Goal: Task Accomplishment & Management: Manage account settings

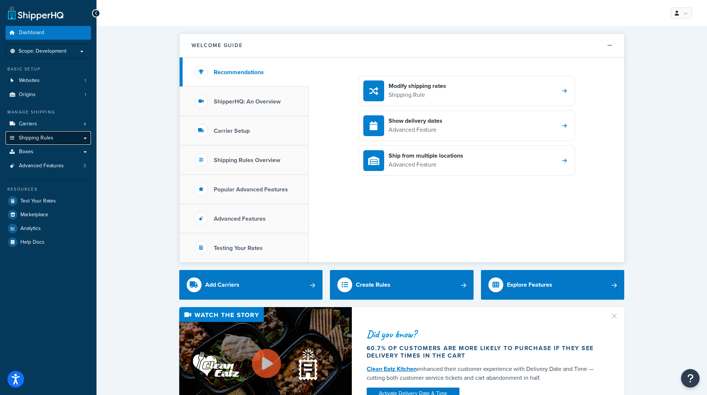
click at [48, 138] on span "Shipping Rules" at bounding box center [36, 138] width 35 height 6
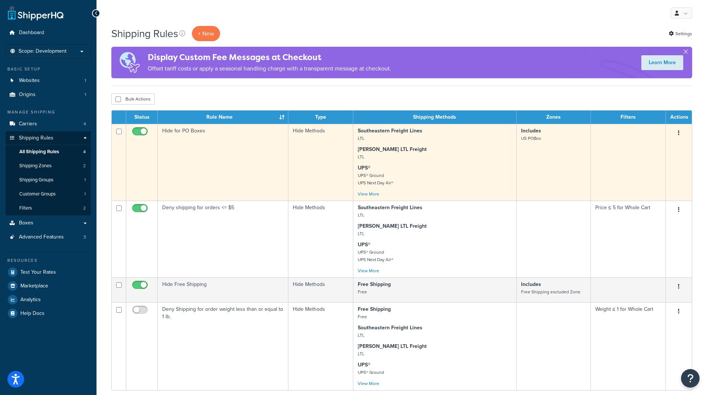
click at [680, 131] on button "button" at bounding box center [678, 133] width 10 height 12
click at [654, 150] on link "Edit" at bounding box center [654, 146] width 59 height 15
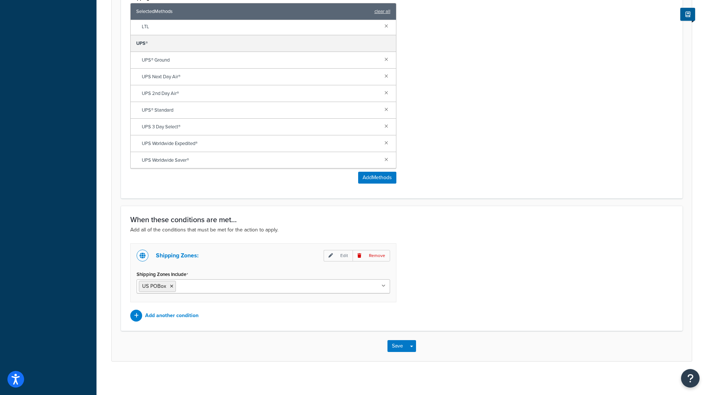
scroll to position [353, 0]
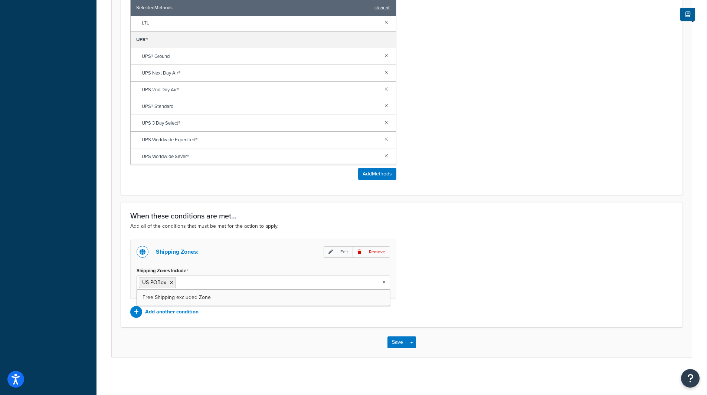
click at [216, 283] on input "Shipping Zones Include" at bounding box center [211, 282] width 66 height 8
click at [171, 282] on icon at bounding box center [171, 282] width 3 height 4
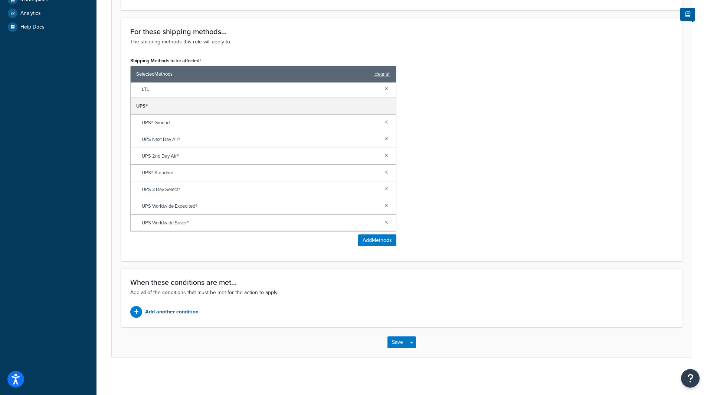
click at [171, 310] on p "Add another condition" at bounding box center [171, 312] width 53 height 10
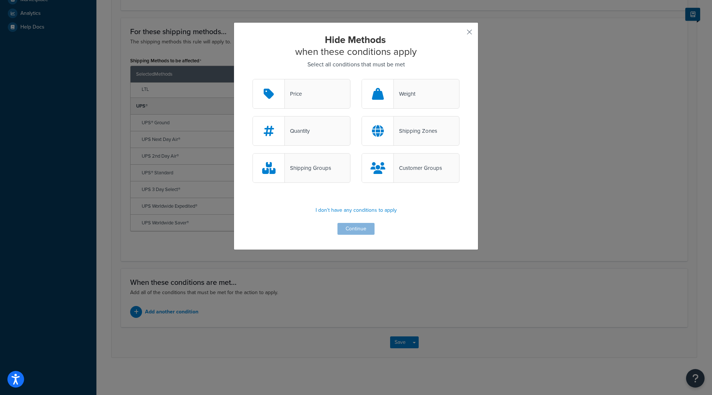
click at [414, 134] on div "Shipping Zones" at bounding box center [415, 131] width 43 height 10
click at [0, 0] on input "Shipping Zones" at bounding box center [0, 0] width 0 height 0
click at [359, 225] on button "Continue" at bounding box center [356, 229] width 37 height 12
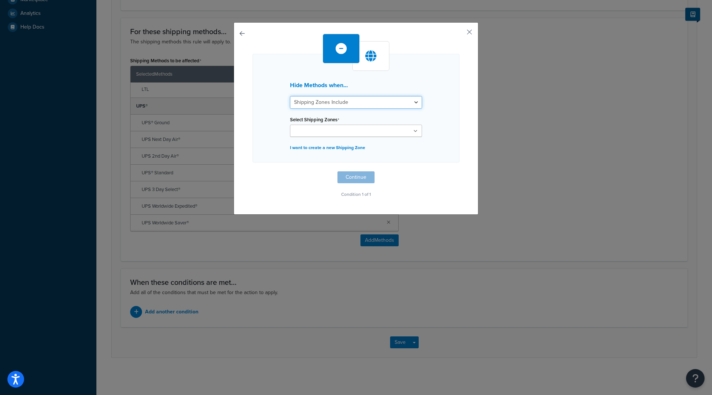
click at [396, 105] on select "Shipping Zones Include Shipping Zones Do Not Include" at bounding box center [356, 102] width 132 height 13
click at [376, 128] on ul at bounding box center [356, 131] width 132 height 12
click at [460, 34] on button "button" at bounding box center [459, 35] width 2 height 2
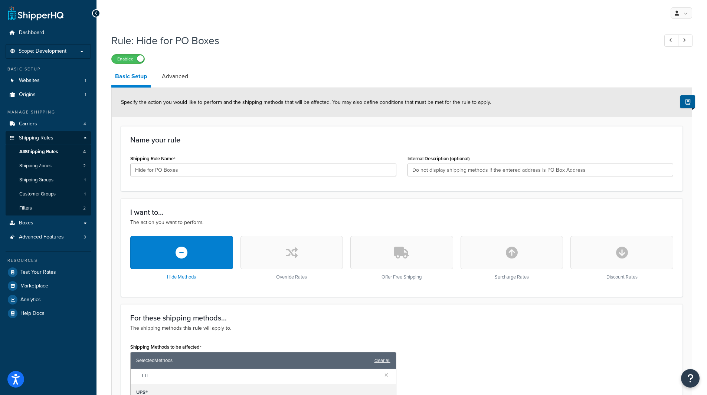
scroll to position [286, 0]
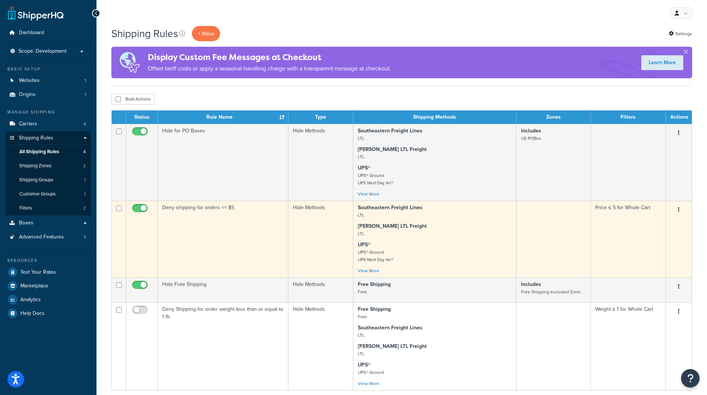
click at [676, 210] on button "button" at bounding box center [678, 210] width 10 height 12
click at [139, 207] on input "checkbox" at bounding box center [141, 210] width 20 height 9
checkbox input "false"
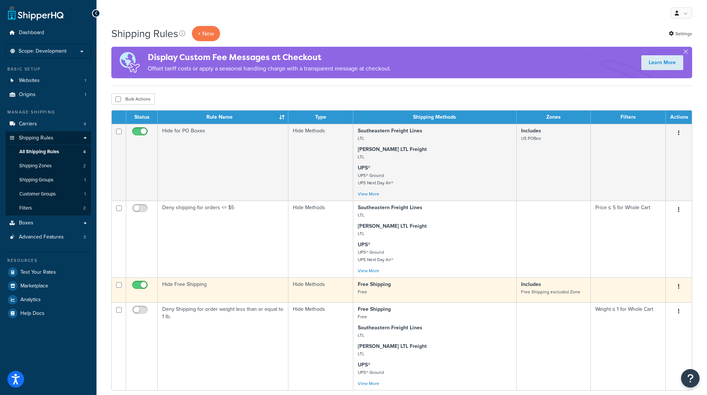
click at [218, 289] on td "Hide Free Shipping" at bounding box center [223, 289] width 131 height 25
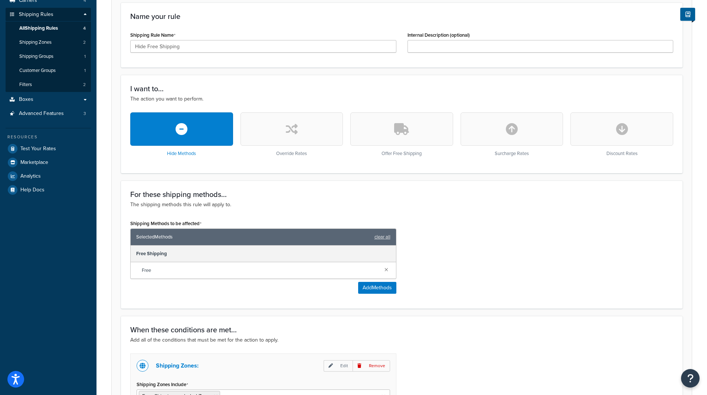
scroll to position [237, 0]
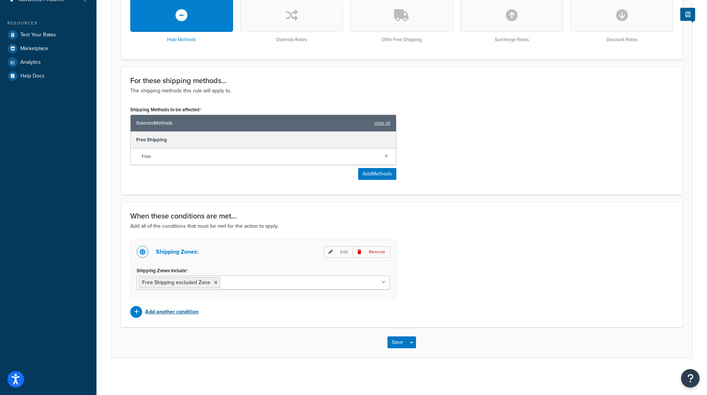
click at [161, 313] on p "Add another condition" at bounding box center [171, 312] width 53 height 10
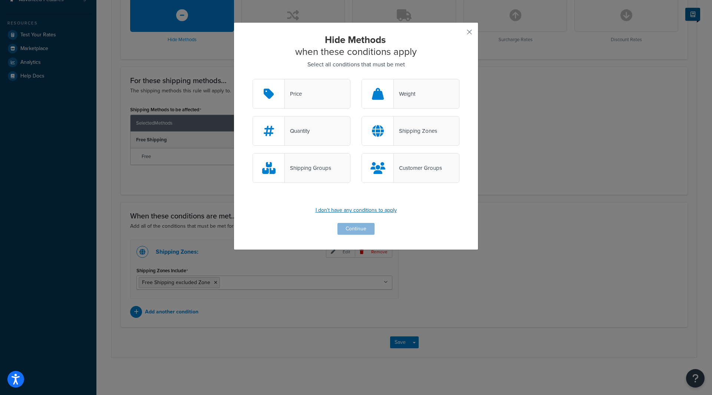
click at [361, 208] on p "I don't have any conditions to apply" at bounding box center [356, 210] width 207 height 10
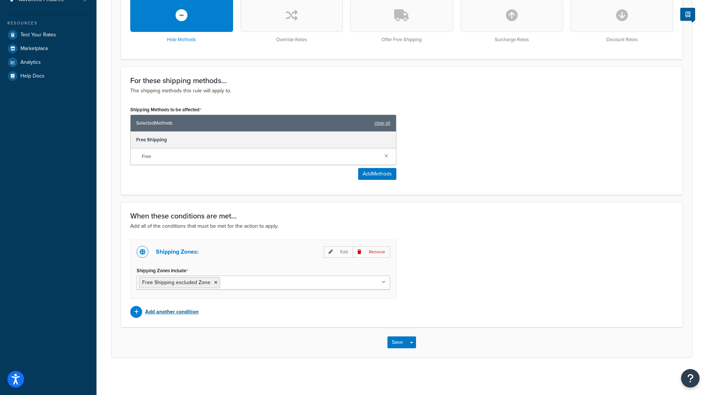
click at [157, 316] on p "Add another condition" at bounding box center [171, 312] width 53 height 10
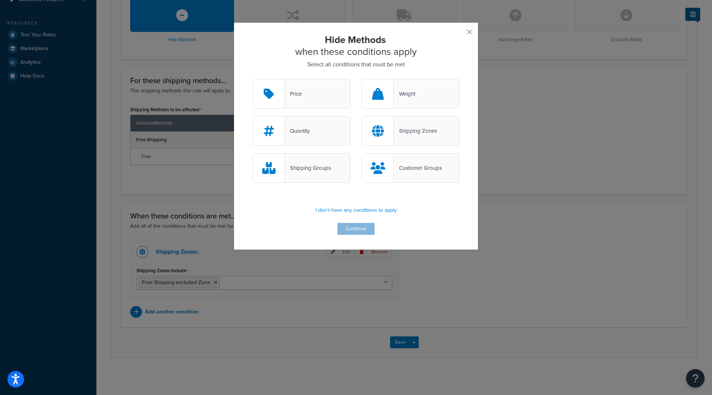
click at [315, 89] on div "Price" at bounding box center [302, 94] width 98 height 30
click at [0, 0] on input "Price" at bounding box center [0, 0] width 0 height 0
click at [350, 224] on button "Continue" at bounding box center [356, 229] width 37 height 12
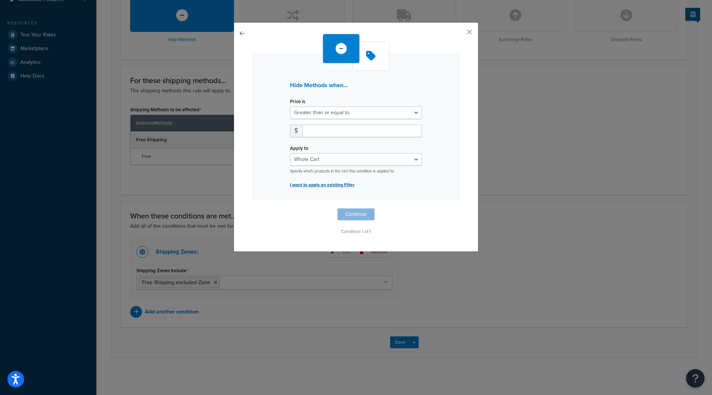
click at [341, 184] on p "I want to apply an existing Filter" at bounding box center [356, 185] width 132 height 10
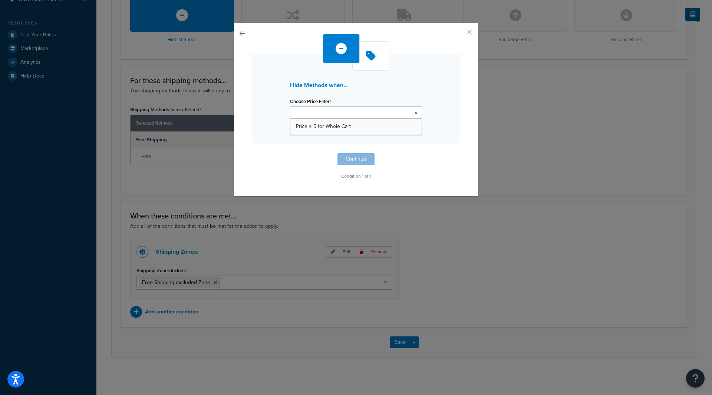
click at [344, 111] on input "Choose Price Filter" at bounding box center [325, 113] width 66 height 8
click at [433, 111] on div "Hide Methods when... Choose Price Filter Price ≤ 5 for Whole Cart I want to cre…" at bounding box center [356, 99] width 207 height 91
click at [318, 134] on p "I want to create a new Price Filter" at bounding box center [356, 129] width 132 height 10
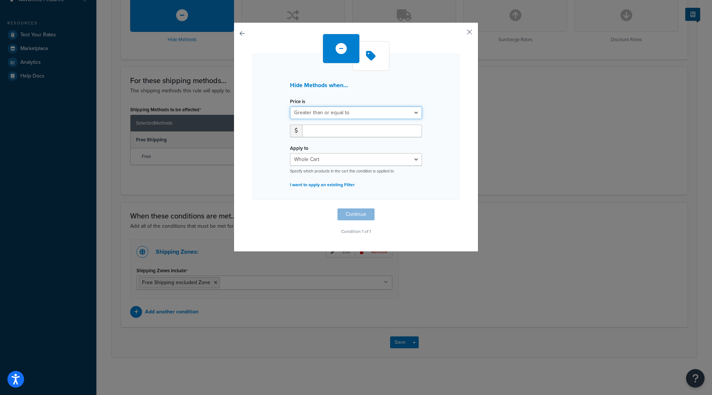
click at [343, 109] on select "Greater than or equal to Between or equal to Less than or equal to" at bounding box center [356, 112] width 132 height 13
click at [357, 99] on div "Price is Greater than or equal to Between or equal to Less than or equal to" at bounding box center [356, 107] width 132 height 23
click at [341, 131] on input "number" at bounding box center [362, 131] width 120 height 13
type input "200"
click at [460, 34] on button "button" at bounding box center [459, 35] width 2 height 2
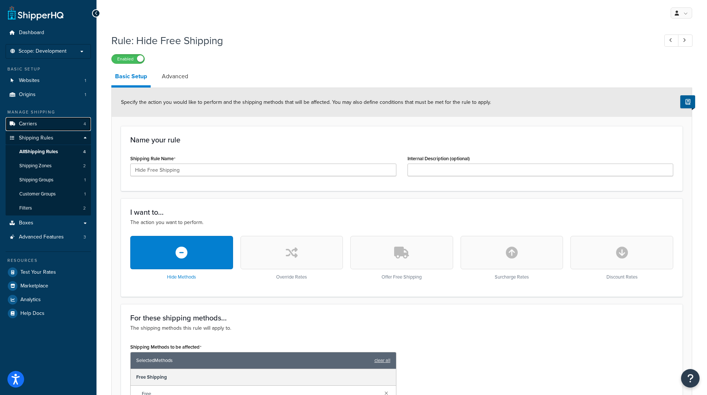
click at [37, 122] on link "Carriers 4" at bounding box center [48, 124] width 85 height 14
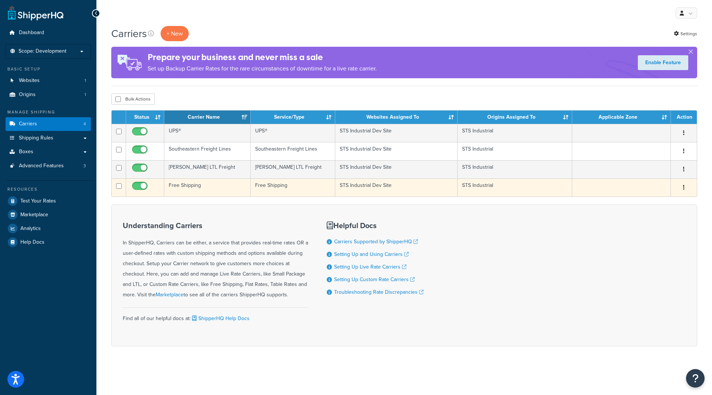
click at [682, 188] on button "button" at bounding box center [684, 188] width 10 height 12
click at [183, 184] on td "Free Shipping" at bounding box center [207, 187] width 86 height 18
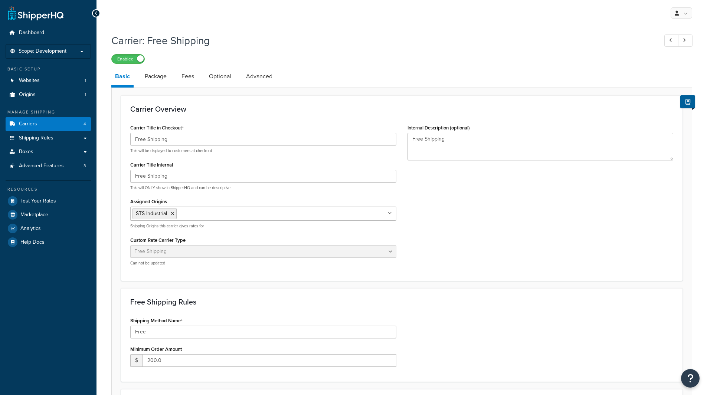
select select "free"
click at [223, 79] on link "Optional" at bounding box center [220, 77] width 30 height 18
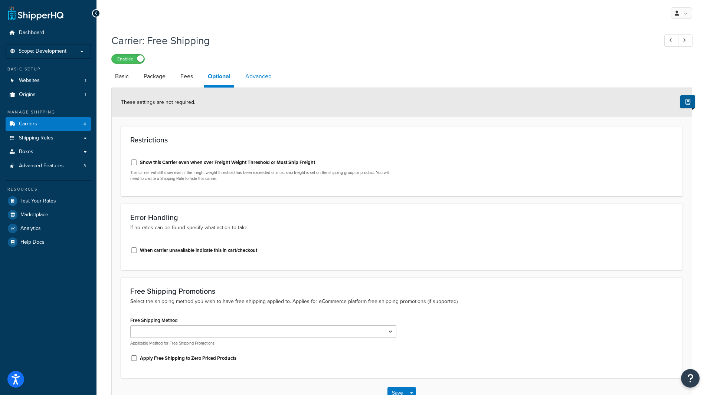
click at [271, 72] on link "Advanced" at bounding box center [259, 77] width 34 height 18
select select "false"
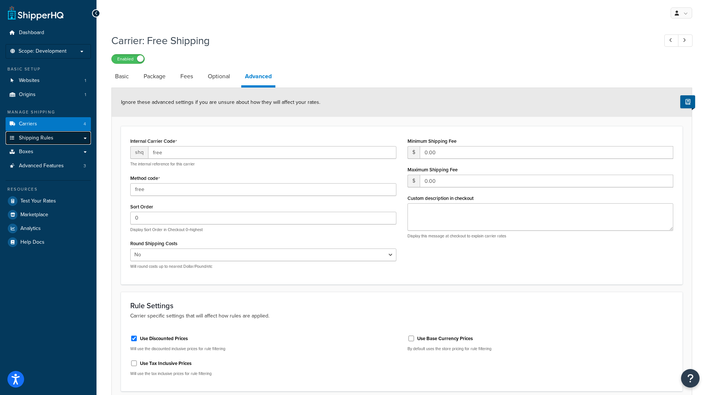
click at [82, 135] on link "Shipping Rules" at bounding box center [48, 138] width 85 height 14
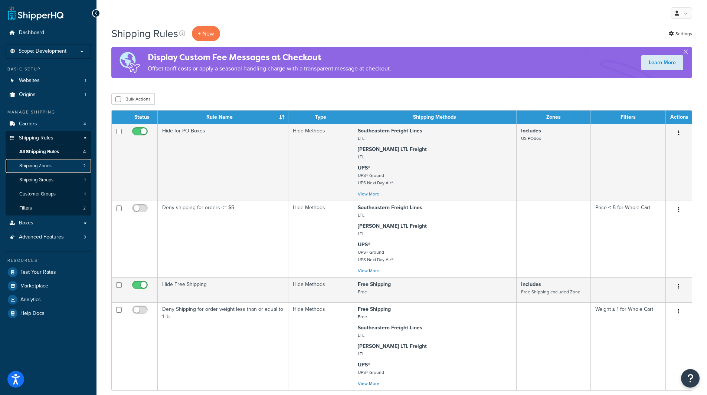
click at [43, 171] on link "Shipping Zones 2" at bounding box center [48, 166] width 85 height 14
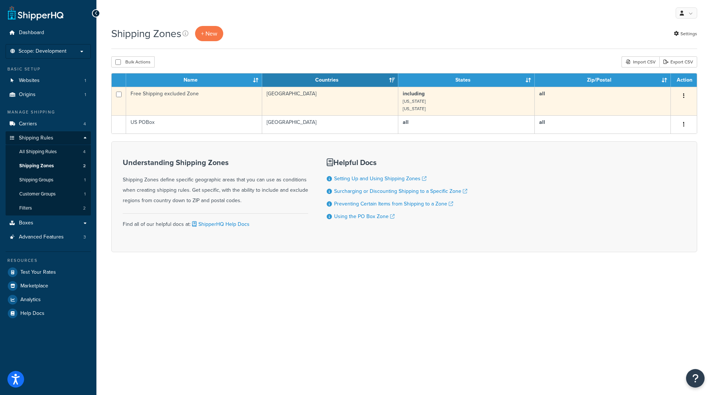
click at [303, 101] on td "United States" at bounding box center [330, 101] width 136 height 29
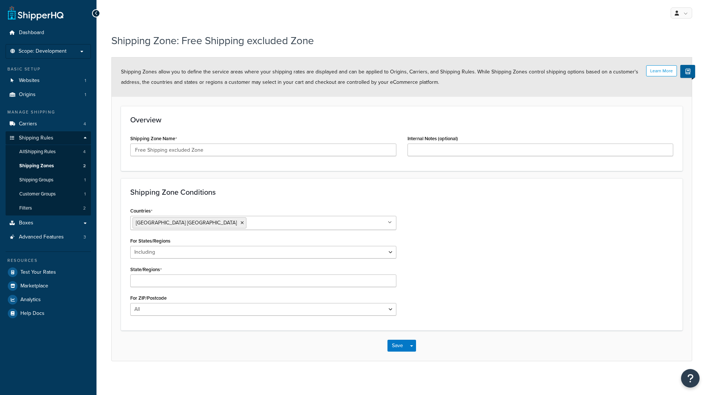
select select "including"
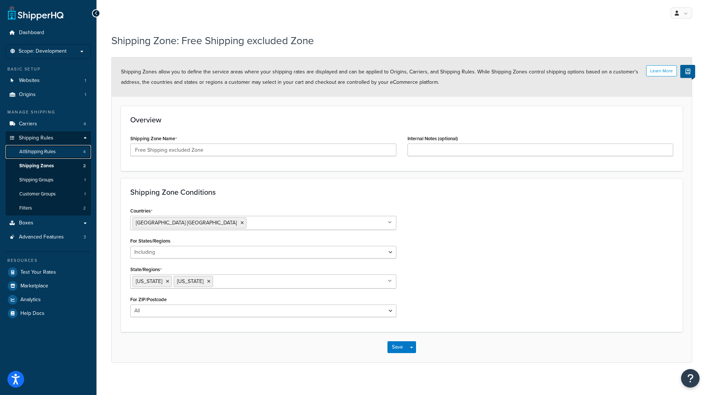
click at [46, 151] on span "All Shipping Rules" at bounding box center [37, 152] width 36 height 6
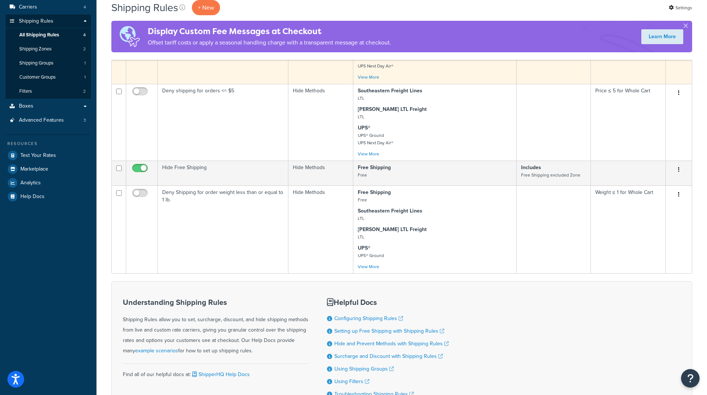
scroll to position [124, 0]
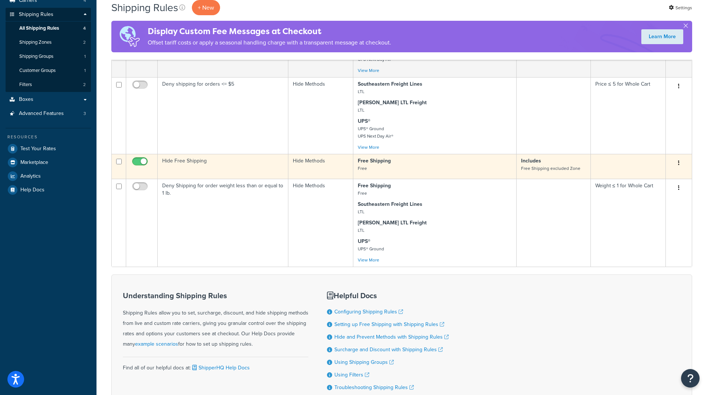
click at [651, 162] on td at bounding box center [628, 166] width 75 height 25
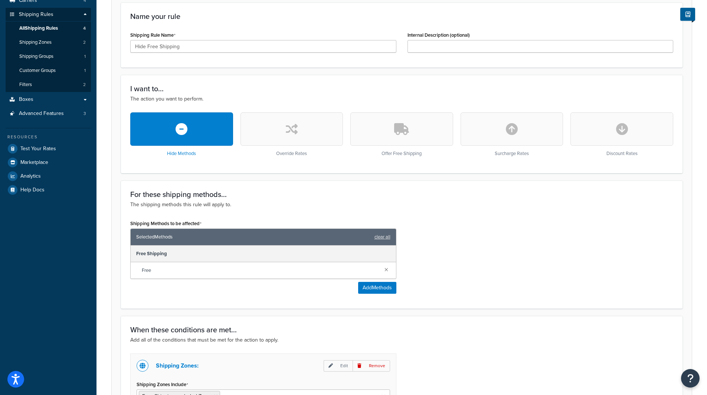
scroll to position [237, 0]
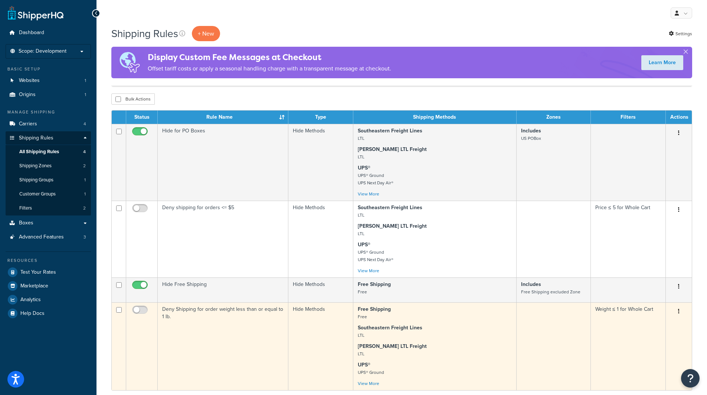
scroll to position [124, 0]
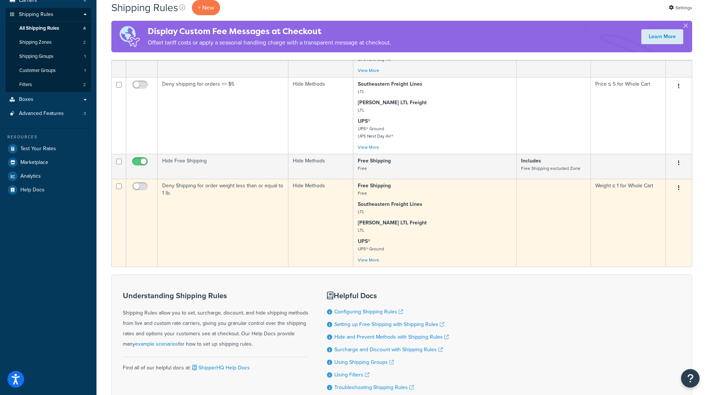
click at [677, 186] on button "button" at bounding box center [678, 188] width 10 height 12
click at [653, 200] on link "Edit" at bounding box center [654, 201] width 59 height 15
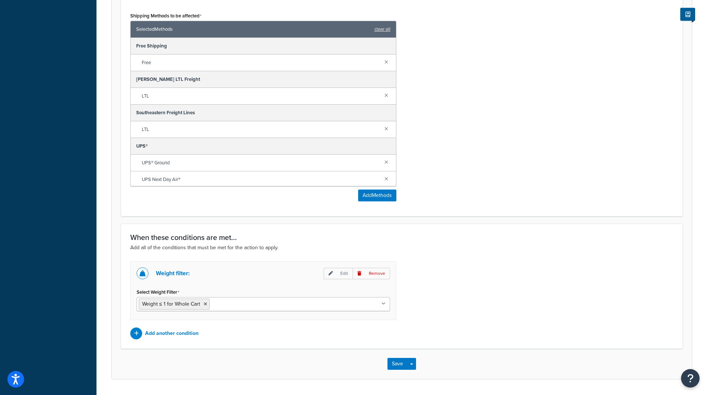
scroll to position [353, 0]
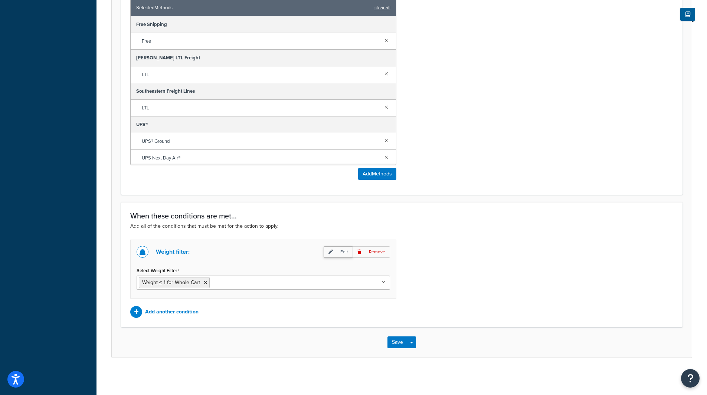
click at [330, 251] on icon at bounding box center [330, 252] width 4 height 4
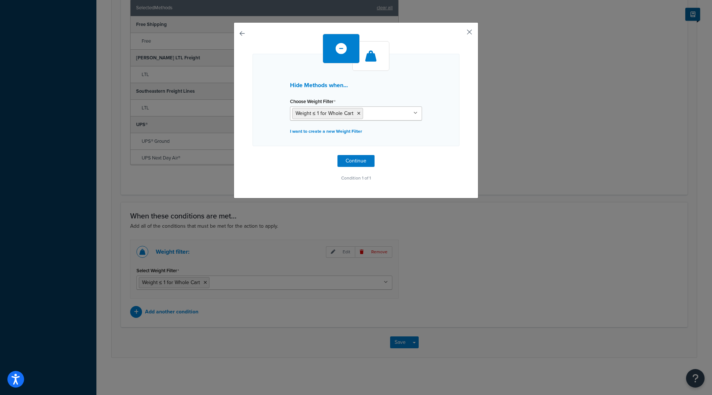
click at [460, 34] on button "button" at bounding box center [459, 35] width 2 height 2
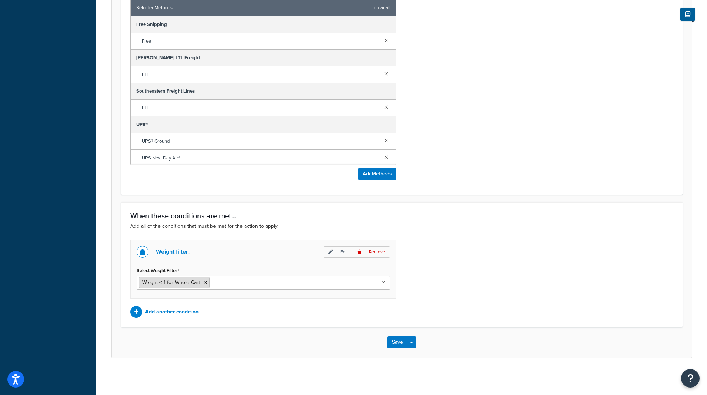
click at [176, 280] on span "Weight ≤ 1 for Whole Cart" at bounding box center [171, 283] width 58 height 8
click at [334, 279] on ul "Weight ≤ 1 for Whole Cart" at bounding box center [263, 283] width 253 height 14
click at [546, 265] on div "Weight filter: Edit Remove Select Weight Filter Weight ≤ 1 for Whole Cart No re…" at bounding box center [402, 279] width 554 height 78
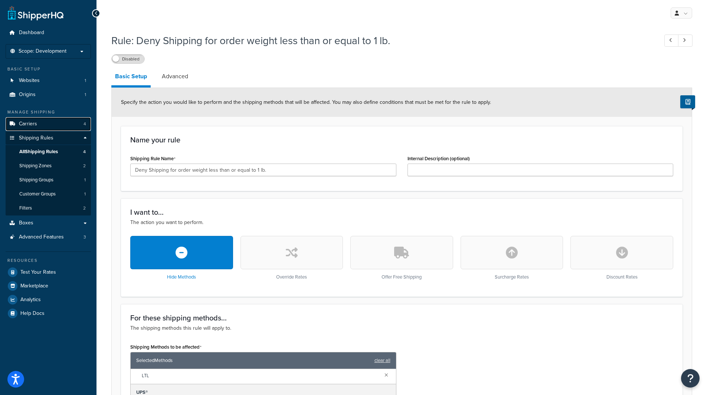
click at [43, 120] on link "Carriers 4" at bounding box center [48, 124] width 85 height 14
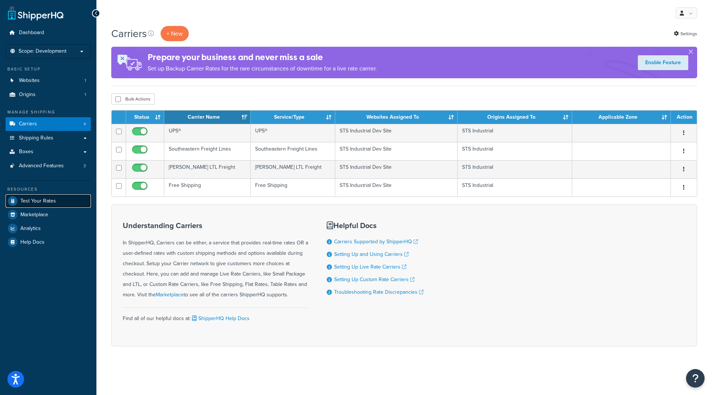
click at [47, 201] on span "Test Your Rates" at bounding box center [38, 201] width 36 height 6
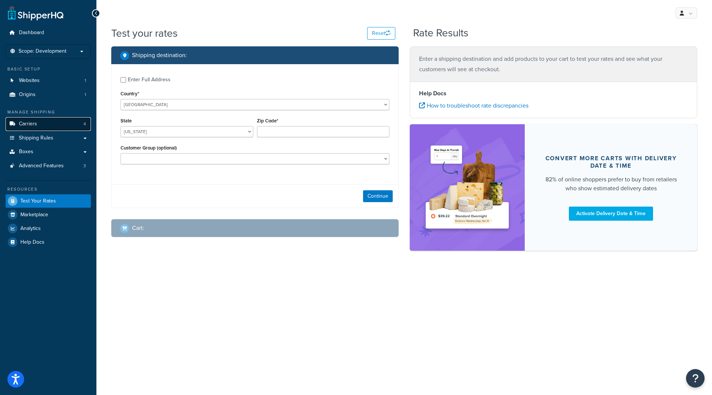
click at [19, 130] on link "Carriers 4" at bounding box center [48, 124] width 85 height 14
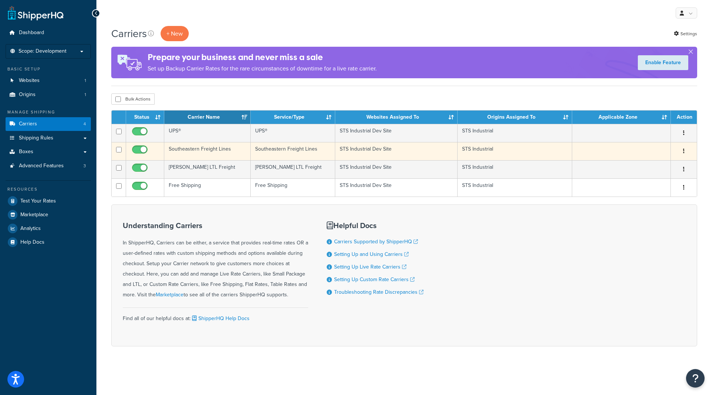
click at [180, 148] on td "Southeastern Freight Lines" at bounding box center [207, 151] width 86 height 18
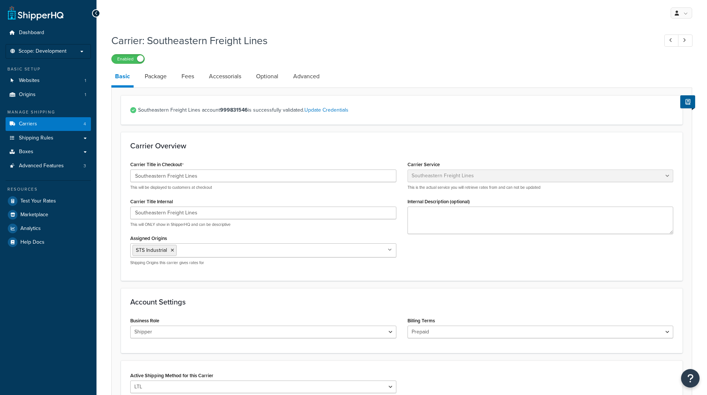
select select "seflFreight"
click at [153, 75] on link "Package" at bounding box center [155, 77] width 29 height 18
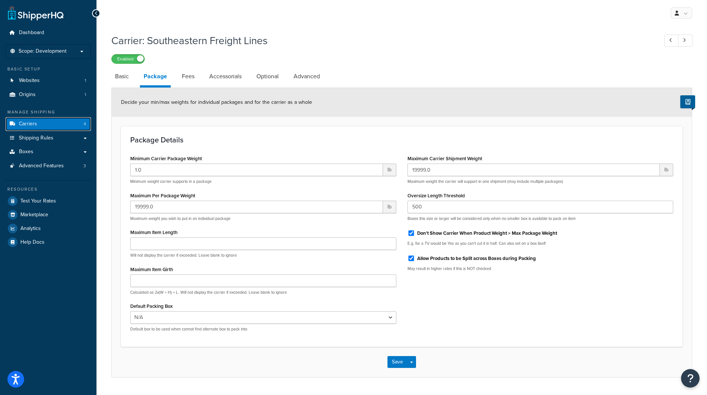
click at [25, 125] on span "Carriers" at bounding box center [28, 124] width 18 height 6
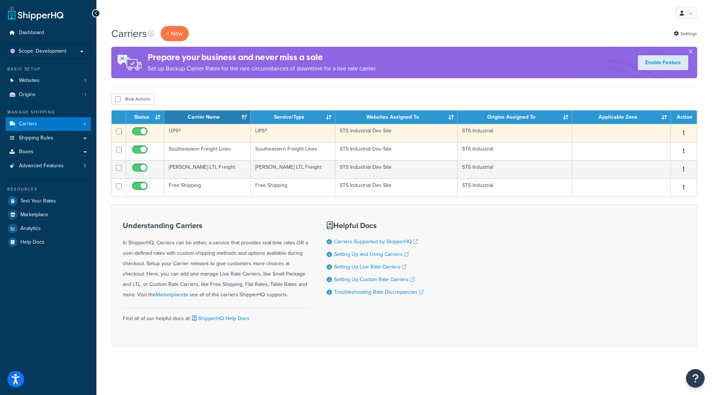
click at [188, 131] on td "UPS®" at bounding box center [207, 133] width 86 height 18
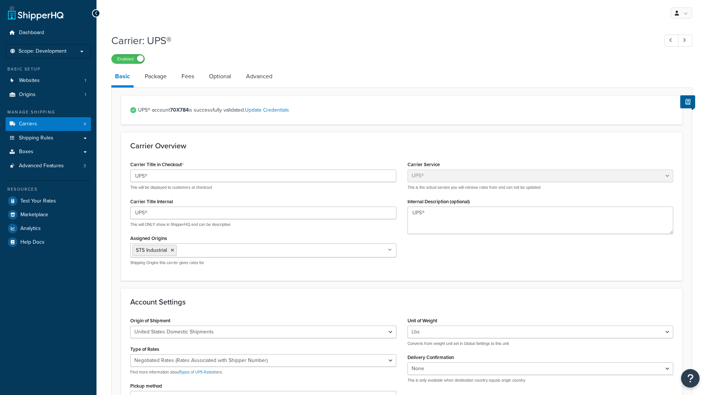
select select "ups"
click at [160, 76] on link "Package" at bounding box center [155, 77] width 29 height 18
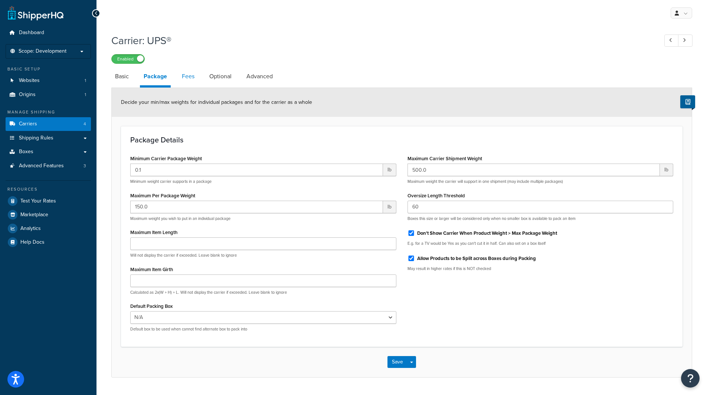
click at [185, 77] on link "Fees" at bounding box center [188, 77] width 20 height 18
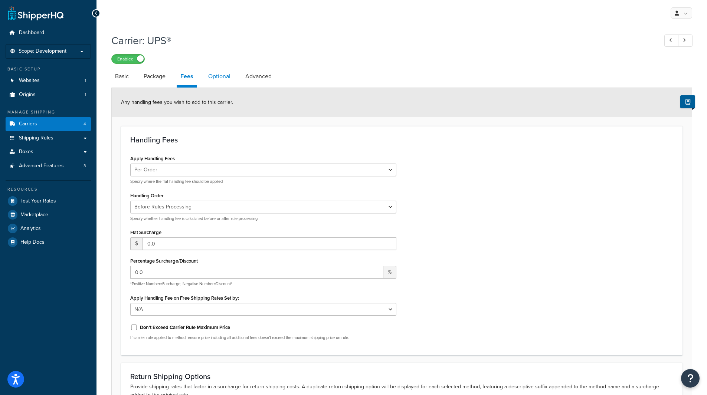
click at [227, 80] on link "Optional" at bounding box center [219, 77] width 30 height 18
select select "business"
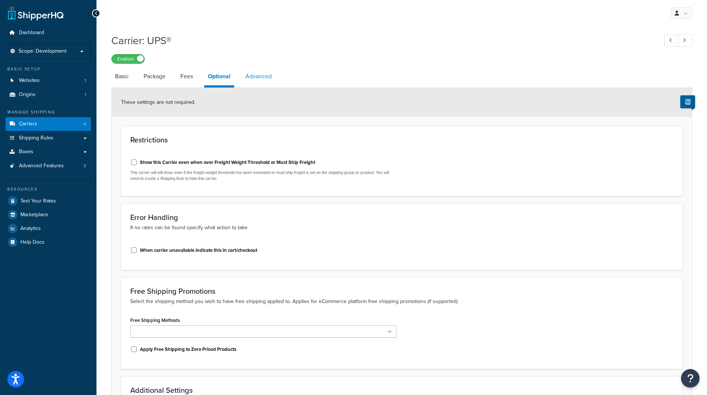
click at [252, 77] on link "Advanced" at bounding box center [259, 77] width 34 height 18
select select "false"
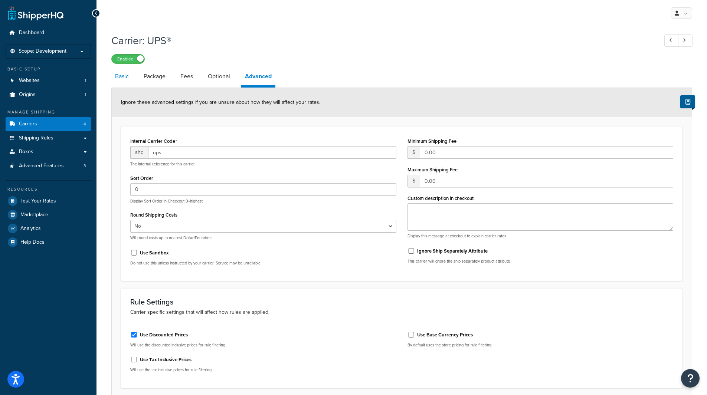
click at [125, 73] on link "Basic" at bounding box center [121, 77] width 21 height 18
select select "ups"
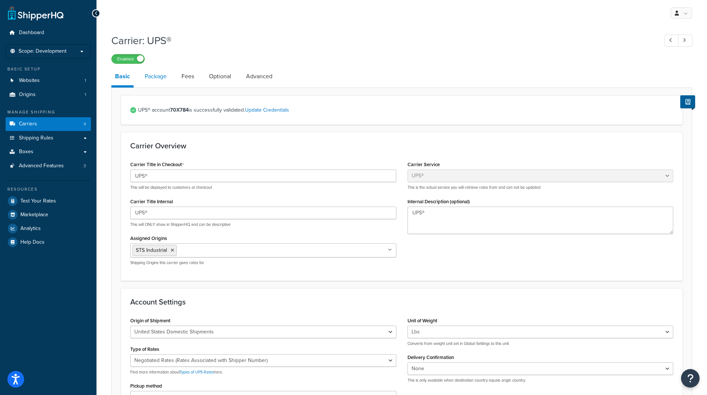
click at [152, 77] on link "Package" at bounding box center [155, 77] width 29 height 18
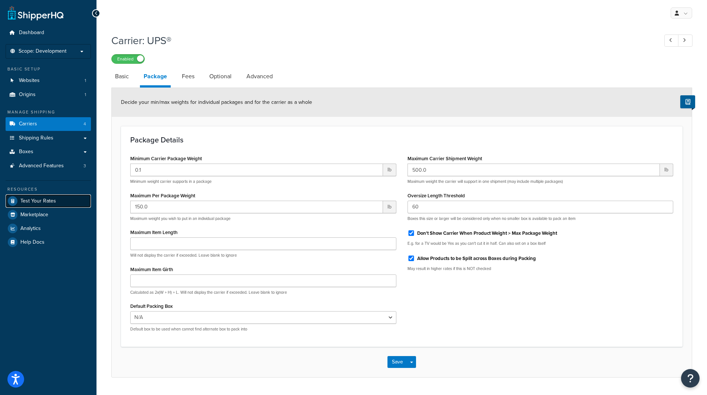
click at [48, 201] on span "Test Your Rates" at bounding box center [38, 201] width 36 height 6
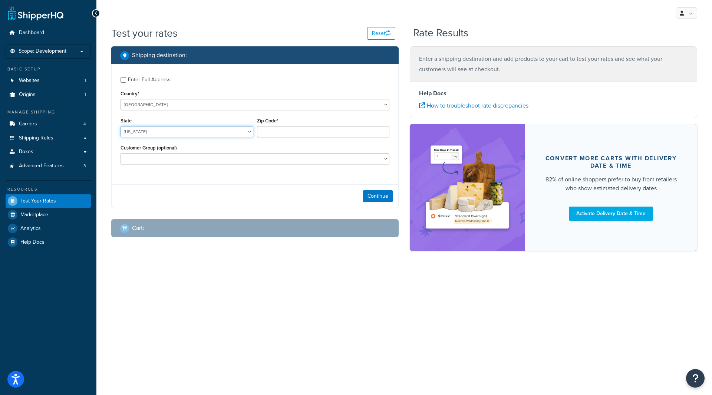
click at [196, 137] on select "Alabama Alaska American Samoa Arizona Arkansas Armed Forces Americas Armed Forc…" at bounding box center [187, 131] width 133 height 11
select select "IL"
click at [121, 126] on select "Alabama Alaska American Samoa Arizona Arkansas Armed Forces Americas Armed Forc…" at bounding box center [187, 131] width 133 height 11
click at [266, 135] on input "Zip Code*" at bounding box center [323, 131] width 133 height 11
type input "60016"
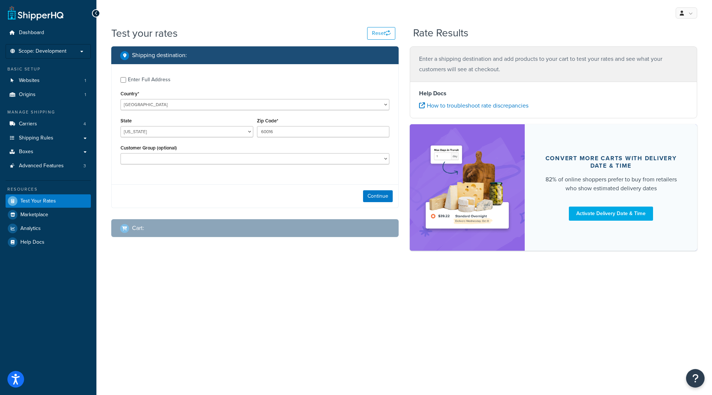
click at [272, 187] on div "Continue" at bounding box center [255, 195] width 287 height 23
click at [373, 199] on button "Continue" at bounding box center [378, 196] width 30 height 12
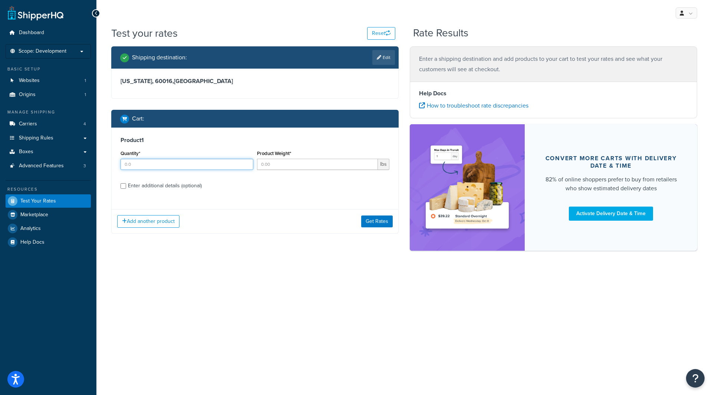
click at [180, 163] on input "Quantity*" at bounding box center [187, 164] width 133 height 11
type input "1"
click at [273, 167] on input "Product Weight*" at bounding box center [317, 164] width 121 height 11
type input "600"
click at [368, 221] on button "Get Rates" at bounding box center [377, 222] width 32 height 12
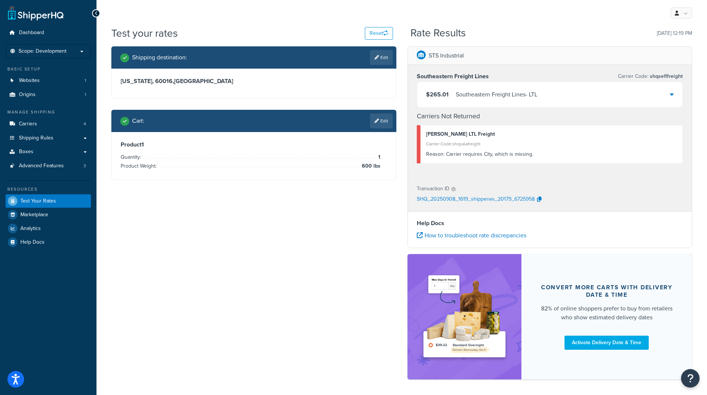
drag, startPoint x: 362, startPoint y: 164, endPoint x: 380, endPoint y: 166, distance: 17.9
click at [380, 166] on div "Product 1 Quantity: 1 Product Weight: 600 lbs" at bounding box center [254, 156] width 266 height 30
click at [376, 117] on link "Edit" at bounding box center [381, 121] width 23 height 15
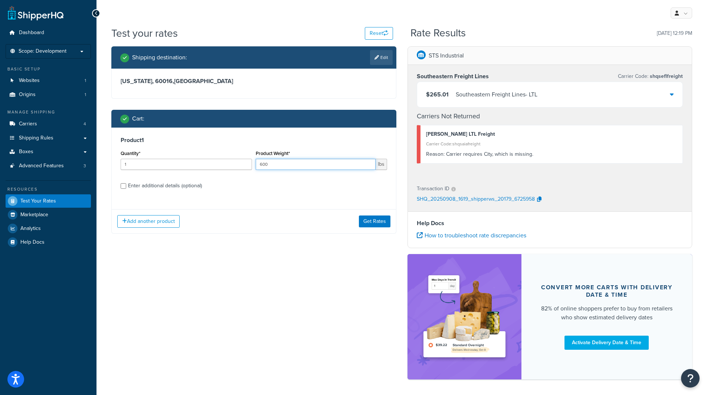
click at [263, 163] on input "600" at bounding box center [316, 164] width 120 height 11
type input "400"
click at [378, 222] on button "Get Rates" at bounding box center [375, 222] width 32 height 12
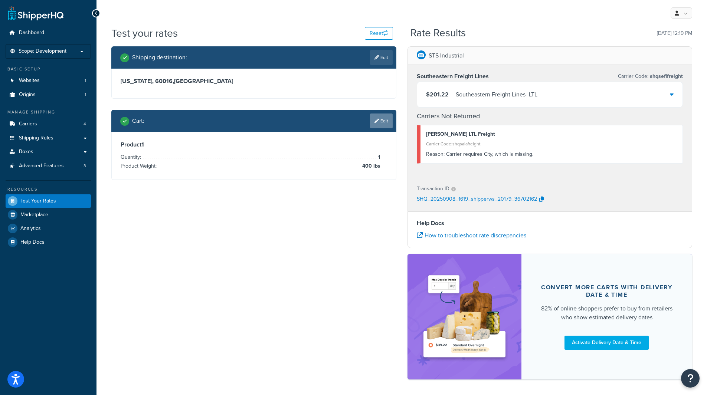
click at [386, 125] on link "Edit" at bounding box center [381, 121] width 23 height 15
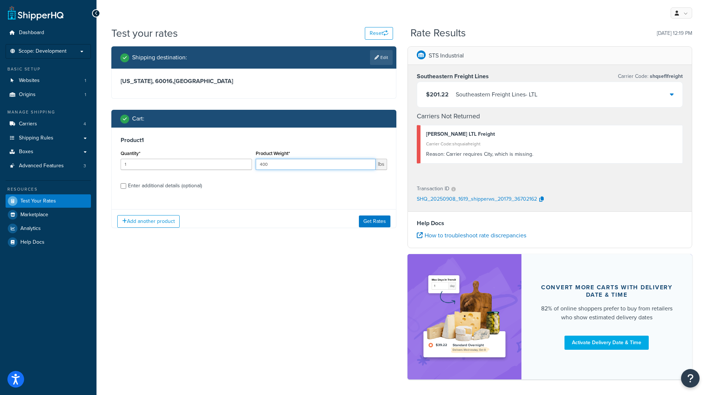
click at [356, 168] on input "400" at bounding box center [316, 164] width 120 height 11
type input "40"
click at [383, 217] on button "Get Rates" at bounding box center [375, 222] width 32 height 12
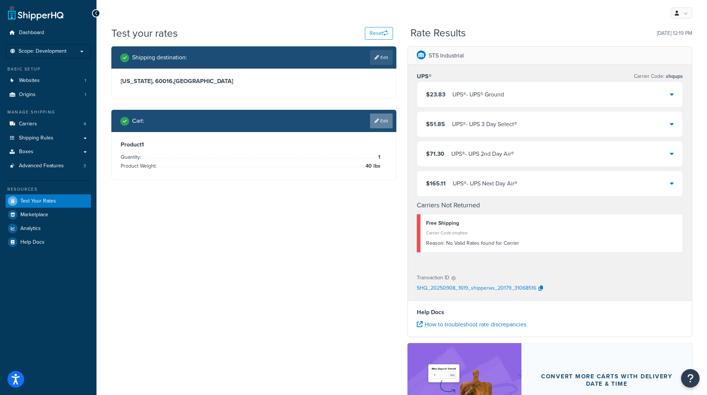
click at [374, 120] on icon at bounding box center [376, 121] width 4 height 4
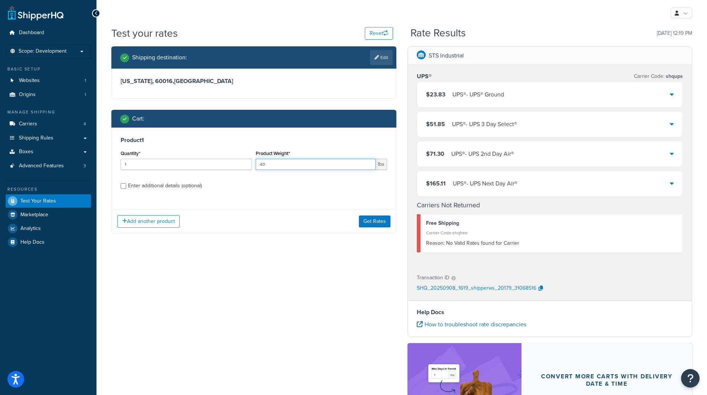
drag, startPoint x: 261, startPoint y: 165, endPoint x: 282, endPoint y: 177, distance: 23.8
click at [261, 165] on input "40" at bounding box center [316, 164] width 120 height 11
type input "0"
type input "100"
click at [376, 226] on button "Get Rates" at bounding box center [375, 222] width 32 height 12
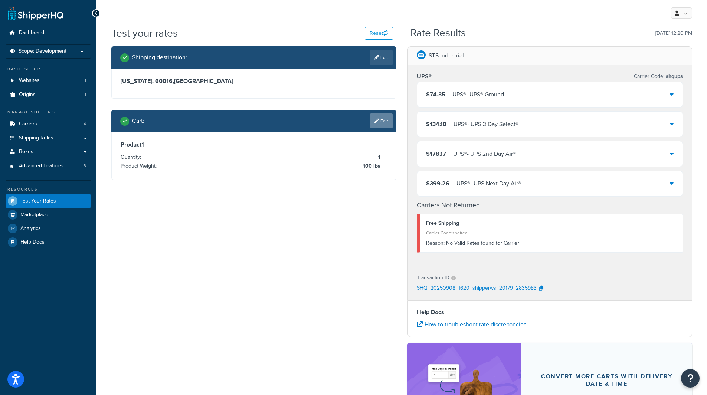
click at [379, 115] on link "Edit" at bounding box center [381, 121] width 23 height 15
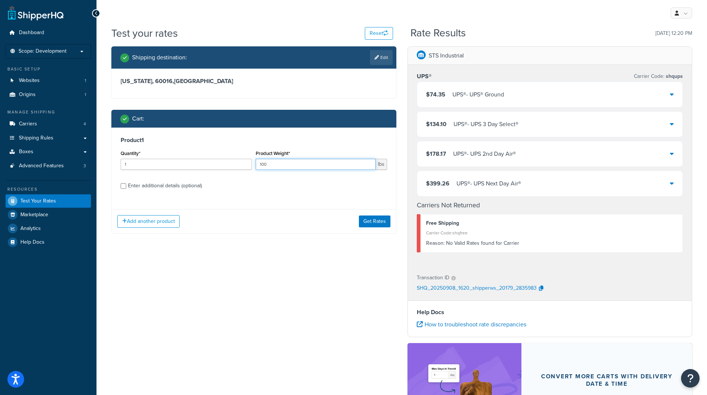
click at [261, 166] on input "100" at bounding box center [316, 164] width 120 height 11
type input "200"
click at [379, 220] on button "Get Rates" at bounding box center [375, 222] width 32 height 12
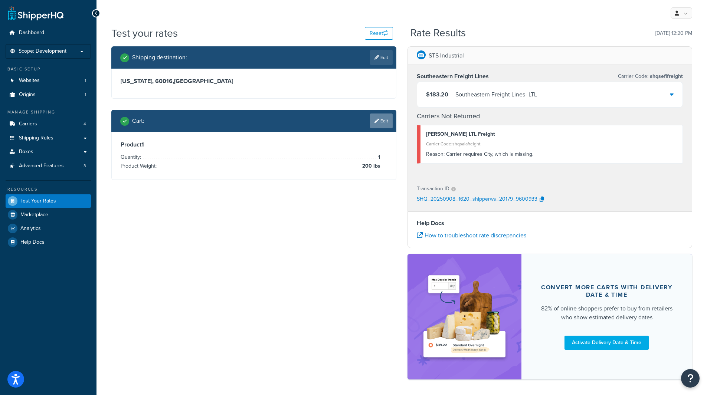
click at [372, 122] on link "Edit" at bounding box center [381, 121] width 23 height 15
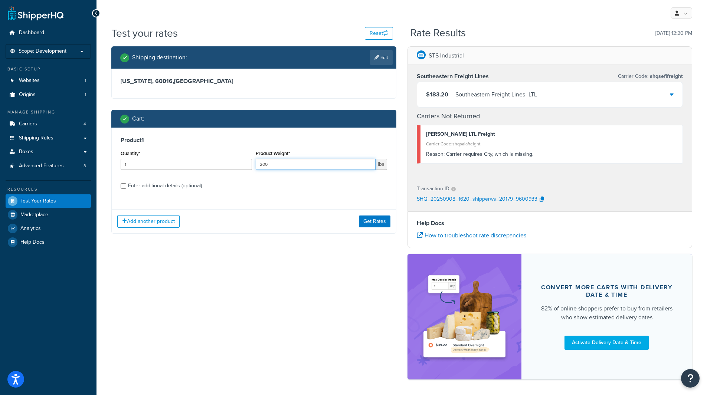
drag, startPoint x: 275, startPoint y: 163, endPoint x: 252, endPoint y: 165, distance: 23.1
click at [252, 165] on div "Quantity* 1 Product Weight* 200 lbs" at bounding box center [254, 161] width 270 height 27
type input "149"
click at [372, 223] on button "Get Rates" at bounding box center [375, 222] width 32 height 12
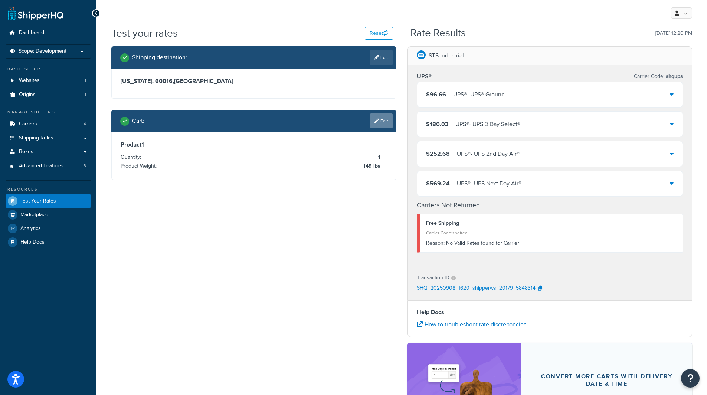
click at [378, 124] on link "Edit" at bounding box center [381, 121] width 23 height 15
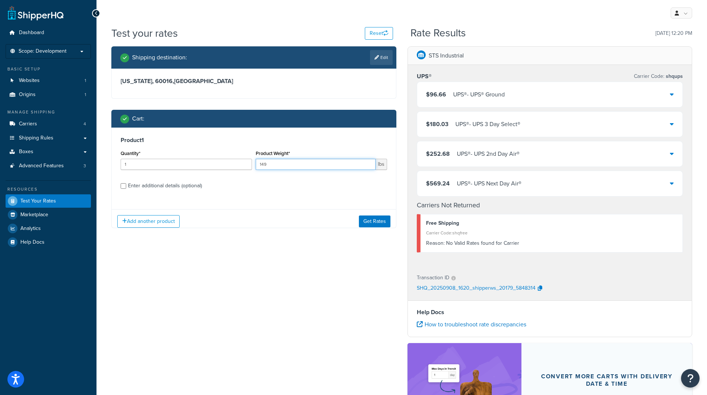
click at [265, 162] on input "149" at bounding box center [316, 164] width 120 height 11
type input "150"
click at [378, 222] on button "Get Rates" at bounding box center [375, 222] width 32 height 12
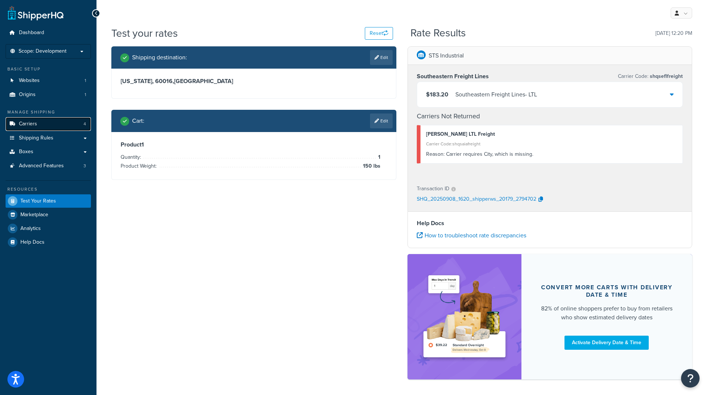
click at [38, 119] on link "Carriers 4" at bounding box center [48, 124] width 85 height 14
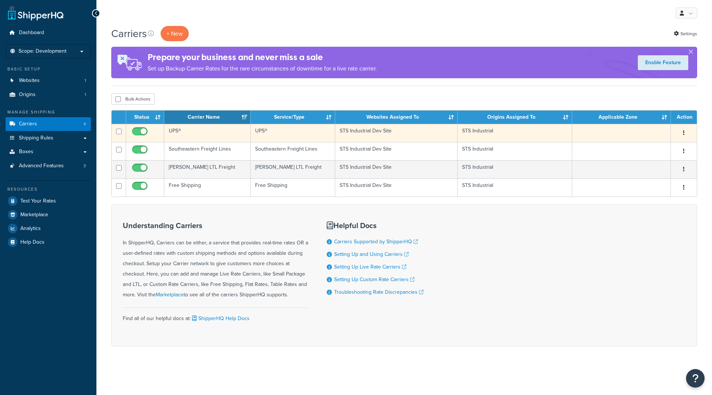
click at [203, 134] on td "UPS®" at bounding box center [207, 133] width 86 height 18
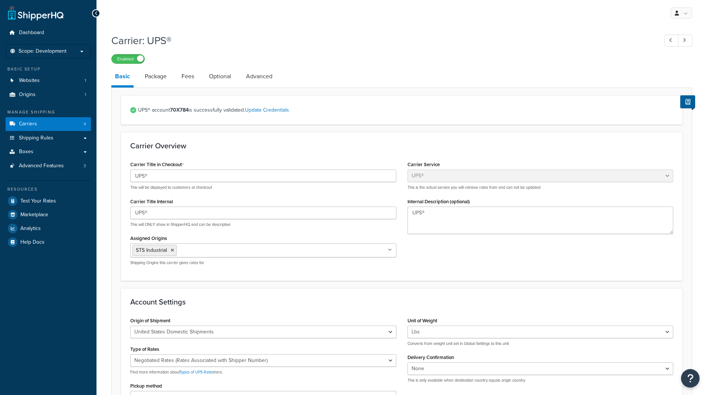
select select "ups"
click at [219, 73] on link "Optional" at bounding box center [220, 77] width 30 height 18
select select "business"
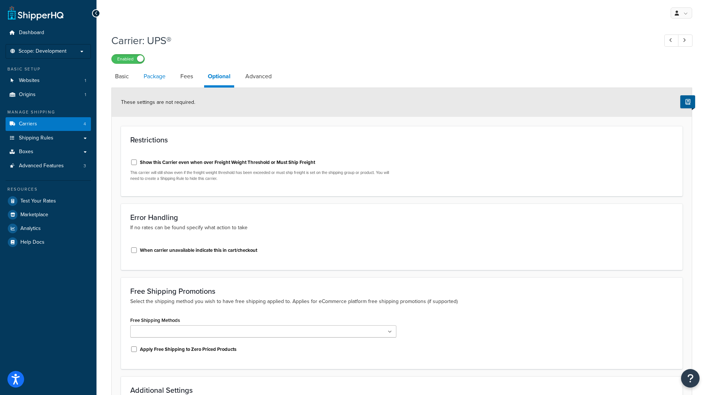
click at [156, 76] on link "Package" at bounding box center [154, 77] width 29 height 18
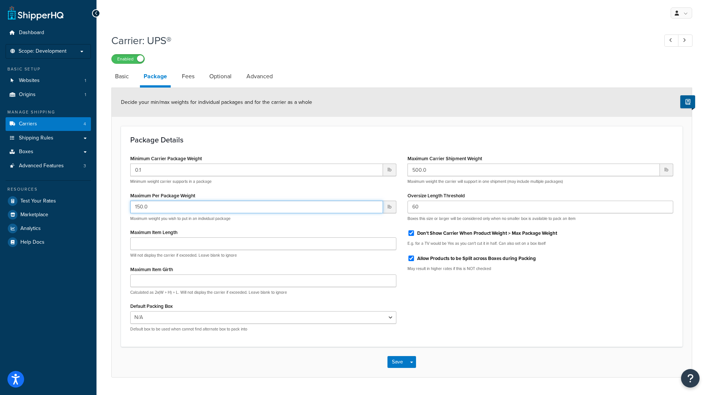
drag, startPoint x: 154, startPoint y: 211, endPoint x: 128, endPoint y: 211, distance: 26.0
click at [128, 211] on div "Minimum Carrier Package Weight 0.1 lb Minimum weight carrier supports in a pack…" at bounding box center [263, 245] width 277 height 184
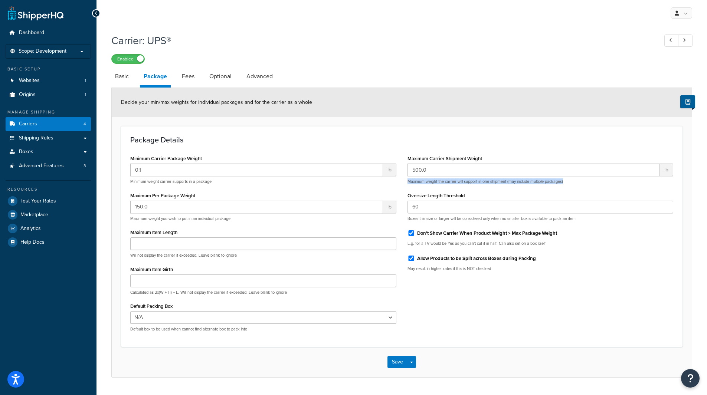
drag, startPoint x: 407, startPoint y: 181, endPoint x: 577, endPoint y: 181, distance: 169.9
click at [577, 181] on p "Maximum weight the carrier will support in one shipment (may include multiple p…" at bounding box center [540, 182] width 266 height 6
click at [456, 259] on label "Allow Products to be Split across Boxes during Packing" at bounding box center [476, 258] width 119 height 7
click at [415, 259] on input "Allow Products to be Split across Boxes during Packing" at bounding box center [410, 259] width 7 height 6
checkbox input "false"
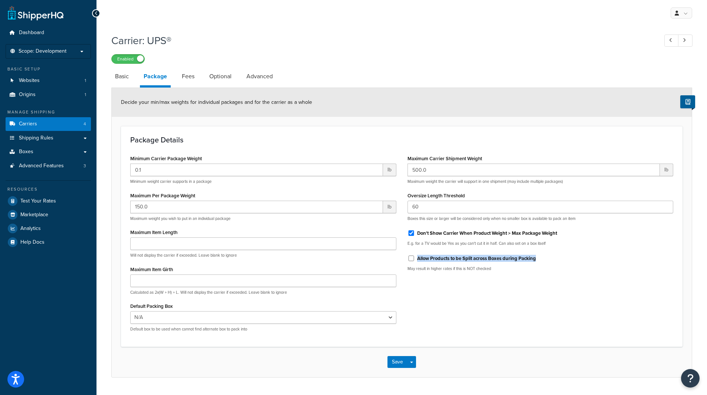
drag, startPoint x: 539, startPoint y: 259, endPoint x: 414, endPoint y: 262, distance: 125.4
click at [414, 262] on div "Allow Products to be Split across Boxes during Packing" at bounding box center [540, 257] width 266 height 11
click at [397, 362] on button "Save" at bounding box center [397, 362] width 20 height 12
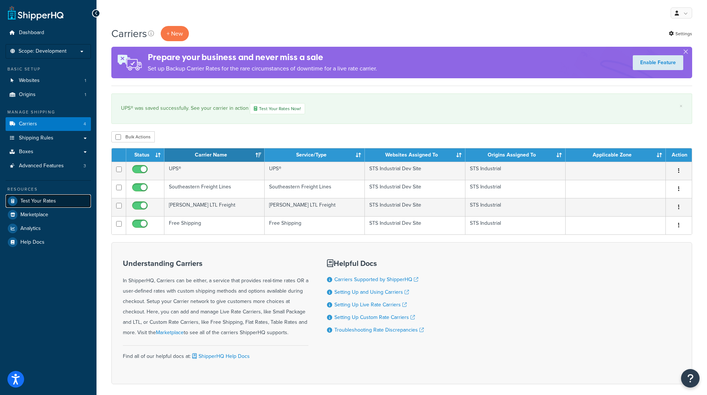
click at [34, 198] on span "Test Your Rates" at bounding box center [38, 201] width 36 height 6
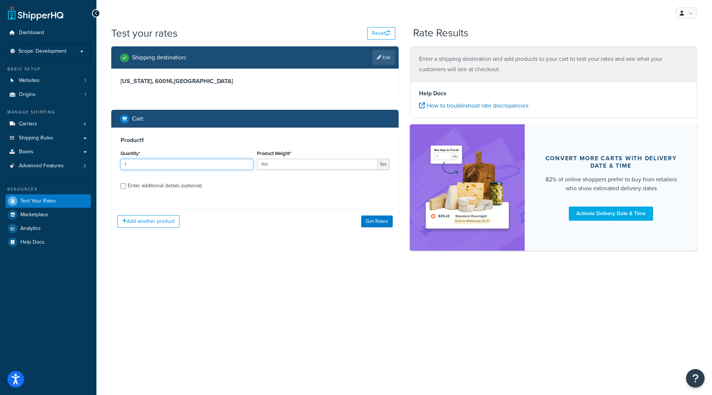
click at [216, 165] on input "1" at bounding box center [187, 164] width 133 height 11
type input "10"
drag, startPoint x: 267, startPoint y: 166, endPoint x: 260, endPoint y: 165, distance: 7.8
click at [260, 165] on input "150" at bounding box center [317, 164] width 121 height 11
drag, startPoint x: 148, startPoint y: 167, endPoint x: 111, endPoint y: 163, distance: 37.7
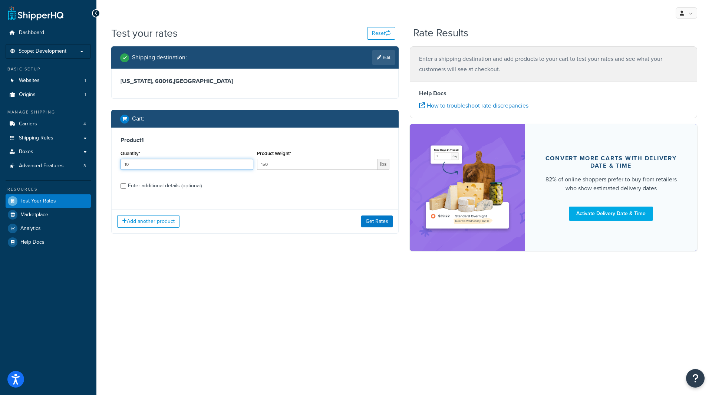
click at [111, 163] on div "Shipping destination : Edit Illinois, 60016 , United States Cart : Product 1 Qu…" at bounding box center [255, 145] width 299 height 198
type input "2"
click at [273, 164] on input "150" at bounding box center [317, 164] width 121 height 11
type input "100"
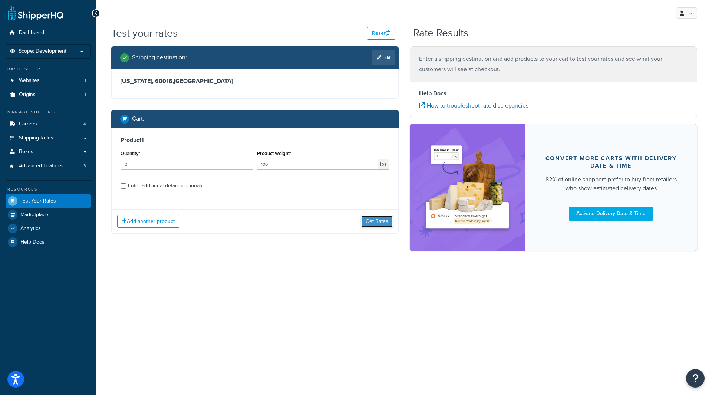
click at [382, 217] on button "Get Rates" at bounding box center [377, 222] width 32 height 12
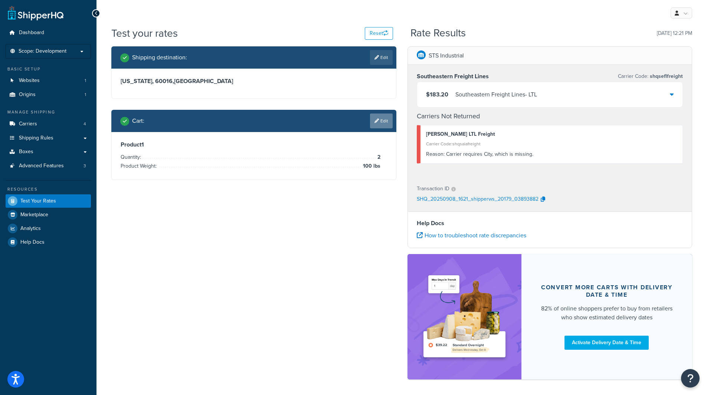
click at [374, 121] on icon at bounding box center [376, 121] width 4 height 4
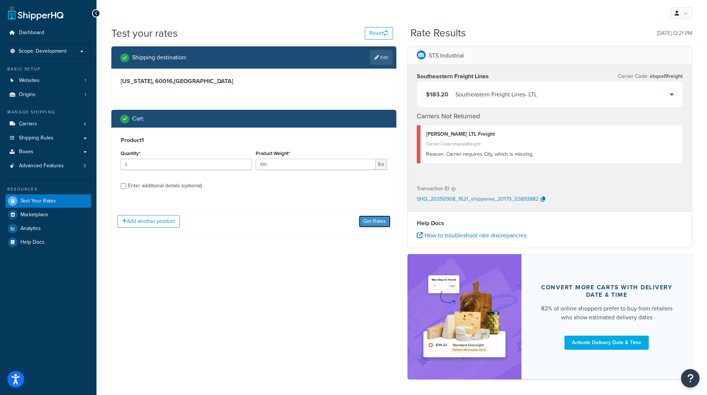
click at [377, 220] on button "Get Rates" at bounding box center [375, 222] width 32 height 12
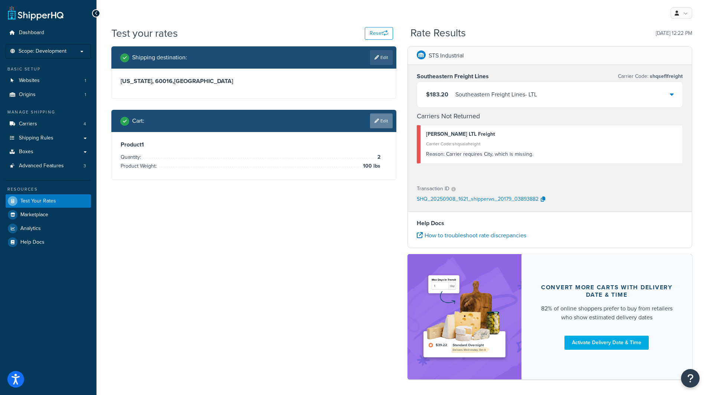
click at [381, 123] on link "Edit" at bounding box center [381, 121] width 23 height 15
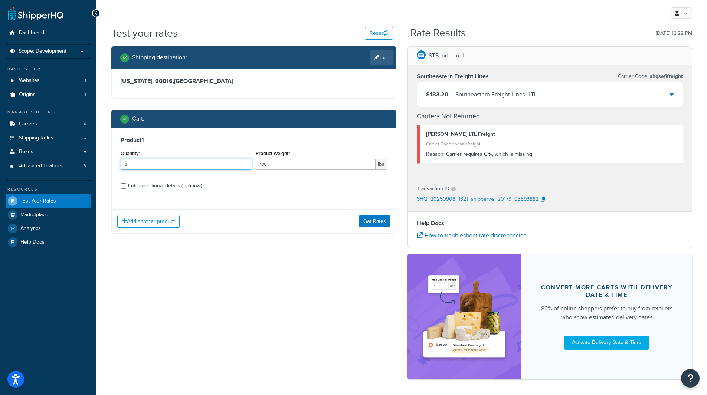
click at [184, 165] on input "2" at bounding box center [186, 164] width 131 height 11
type input "3"
click at [377, 220] on button "Get Rates" at bounding box center [375, 222] width 32 height 12
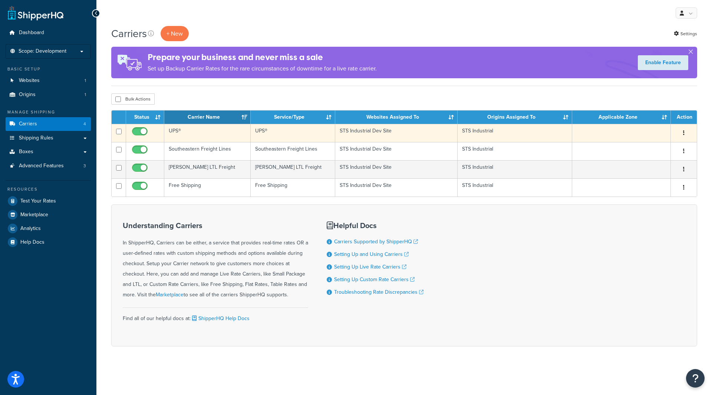
click at [309, 137] on td "UPS®" at bounding box center [293, 133] width 85 height 18
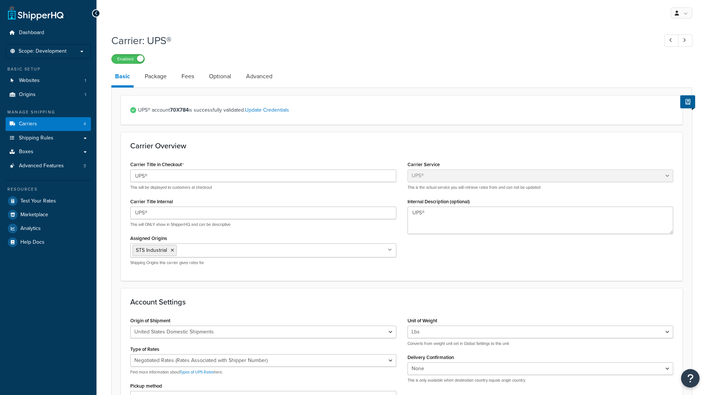
select select "ups"
click at [164, 75] on link "Package" at bounding box center [155, 77] width 29 height 18
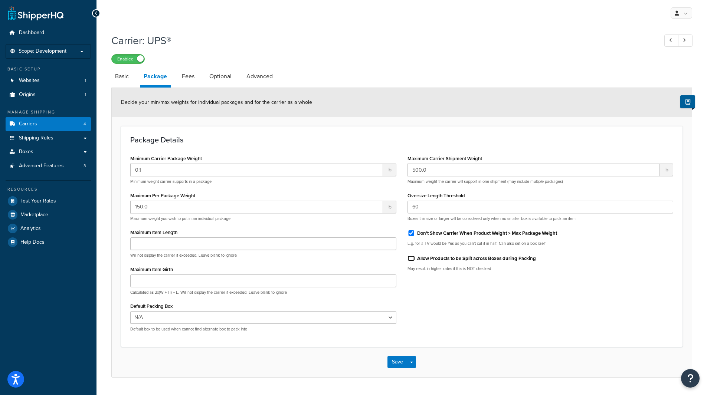
click at [411, 259] on input "Allow Products to be Split across Boxes during Packing" at bounding box center [410, 259] width 7 height 6
checkbox input "true"
click at [394, 359] on button "Save" at bounding box center [397, 362] width 20 height 12
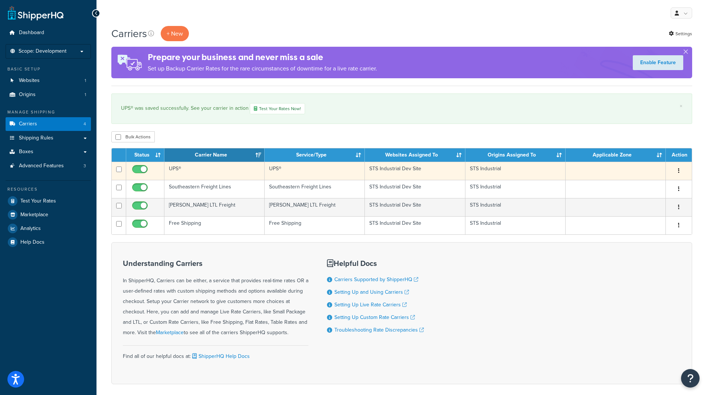
click at [288, 169] on td "UPS®" at bounding box center [315, 171] width 100 height 18
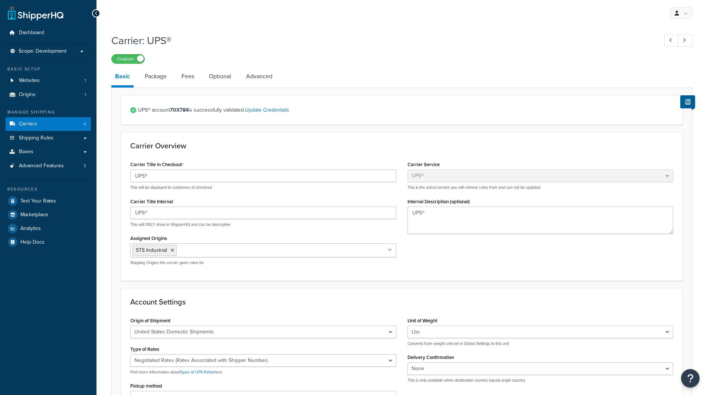
select select "ups"
click at [162, 77] on link "Package" at bounding box center [155, 77] width 29 height 18
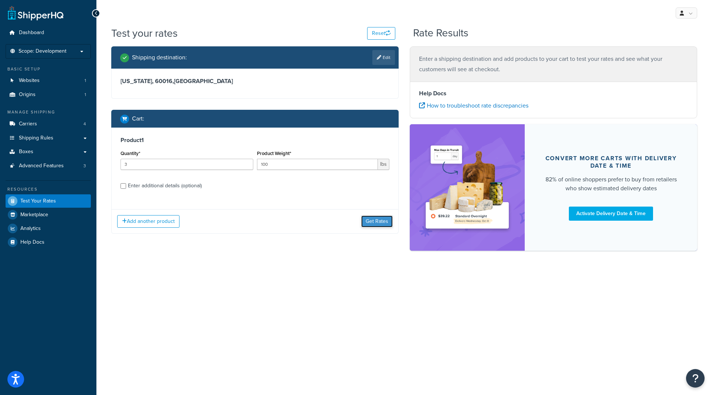
click at [376, 223] on button "Get Rates" at bounding box center [377, 222] width 32 height 12
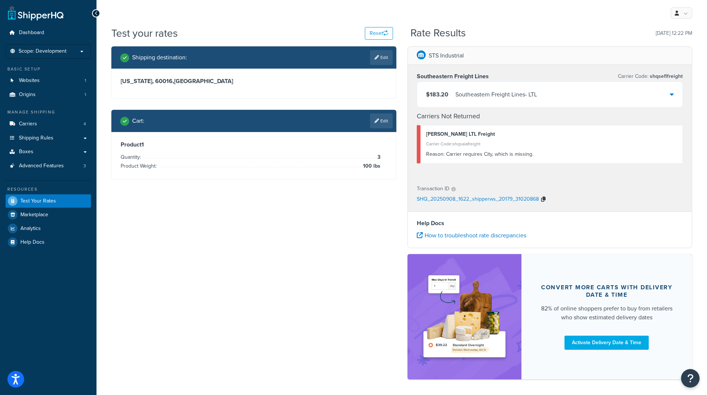
click at [543, 201] on icon "button" at bounding box center [543, 199] width 4 height 5
click at [509, 201] on p "SHQ_20250908_1622_shipperws_20179_31020868" at bounding box center [478, 199] width 122 height 11
click at [668, 96] on div "$183.20 Southeastern Freight Lines - LTL" at bounding box center [550, 94] width 266 height 25
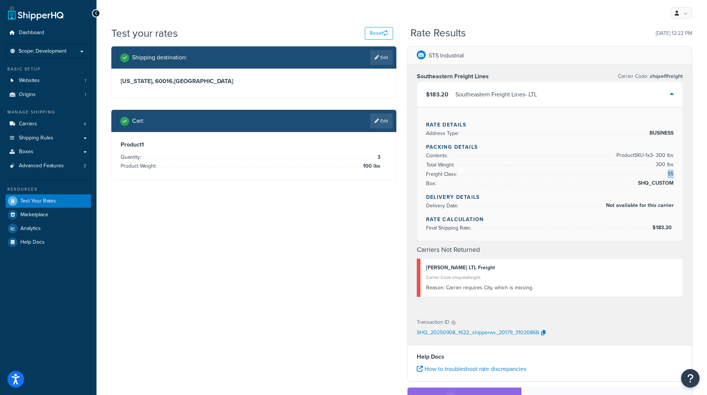
drag, startPoint x: 666, startPoint y: 174, endPoint x: 673, endPoint y: 174, distance: 7.1
click at [673, 174] on span "55" at bounding box center [670, 174] width 8 height 9
click at [40, 137] on span "Shipping Rules" at bounding box center [36, 138] width 35 height 6
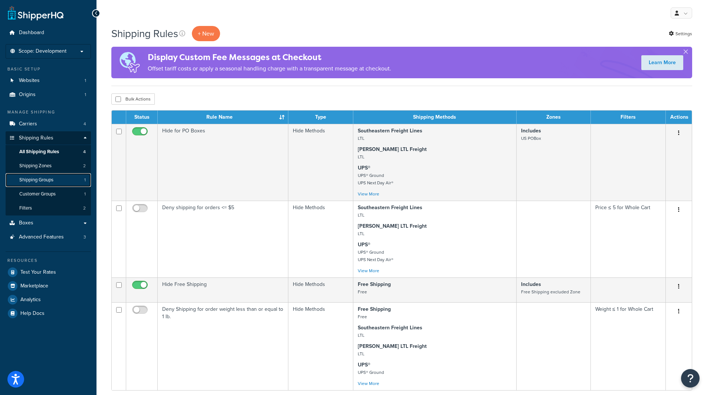
click at [53, 178] on span "Shipping Groups" at bounding box center [36, 180] width 34 height 6
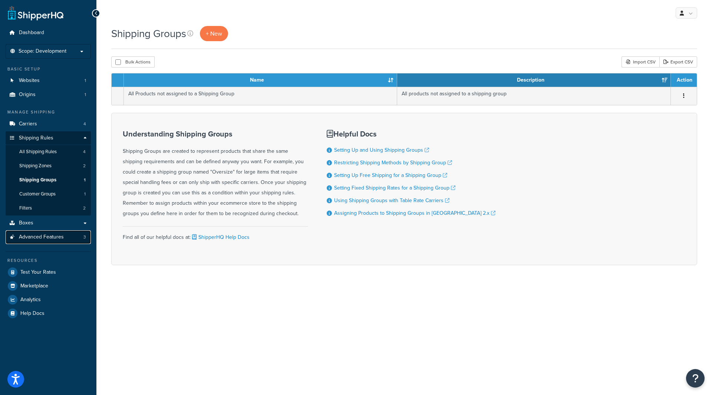
click at [48, 236] on span "Advanced Features" at bounding box center [41, 237] width 45 height 6
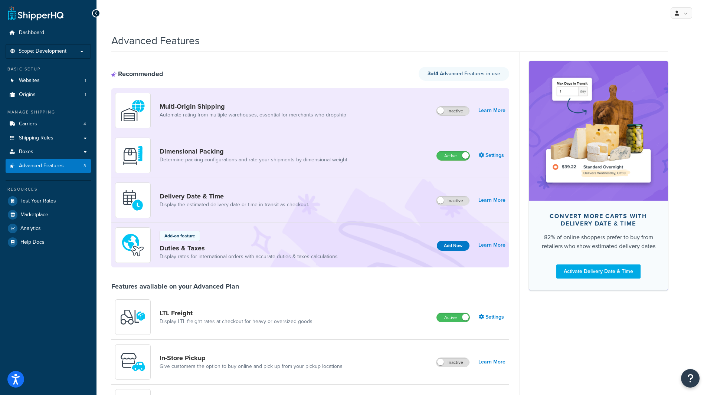
scroll to position [124, 0]
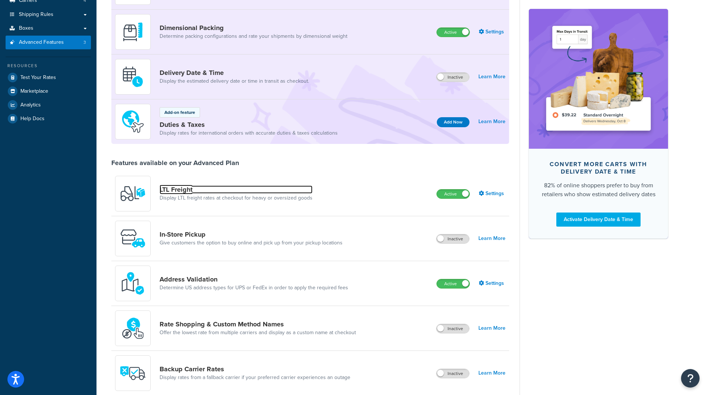
click at [175, 192] on link "LTL Freight" at bounding box center [236, 189] width 153 height 8
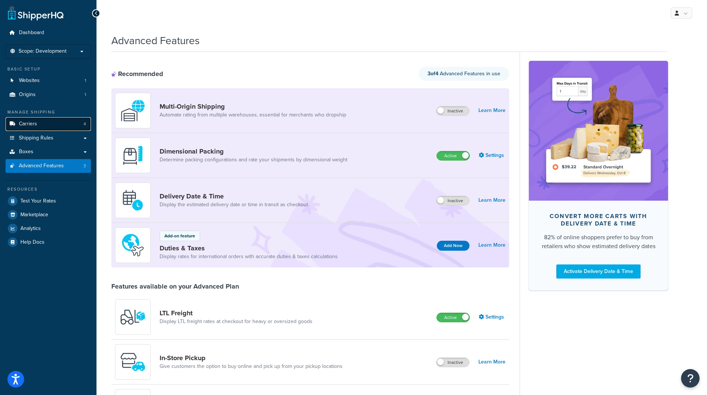
click at [52, 124] on link "Carriers 4" at bounding box center [48, 124] width 85 height 14
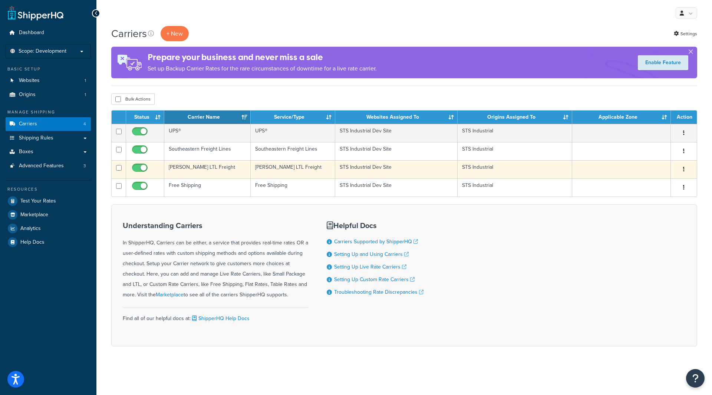
click at [190, 167] on td "[PERSON_NAME] LTL Freight" at bounding box center [207, 169] width 86 height 18
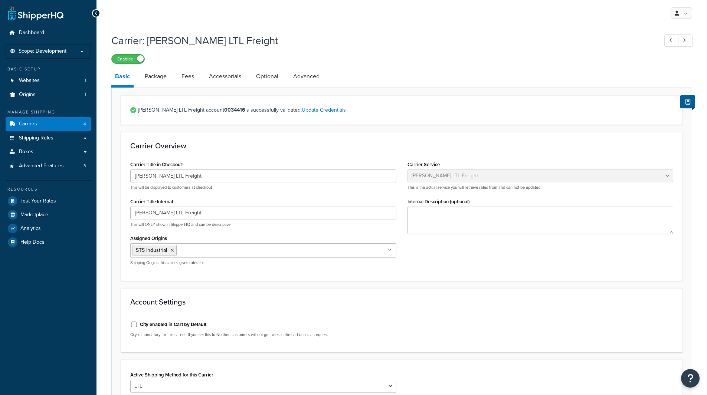
select select "saiaFreight"
click at [152, 76] on link "Package" at bounding box center [155, 77] width 29 height 18
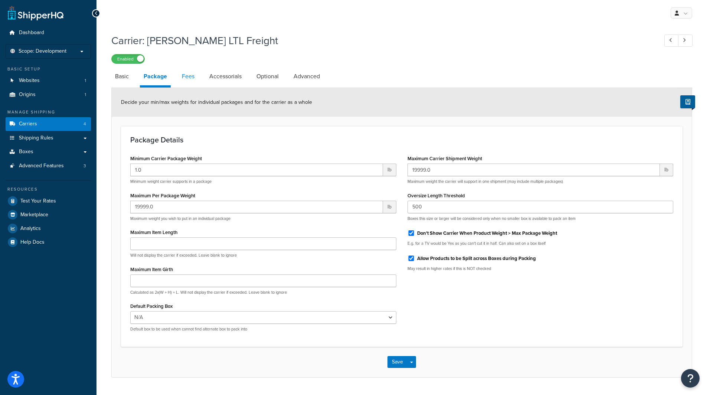
click at [185, 75] on link "Fees" at bounding box center [188, 77] width 20 height 18
select select "AFTER"
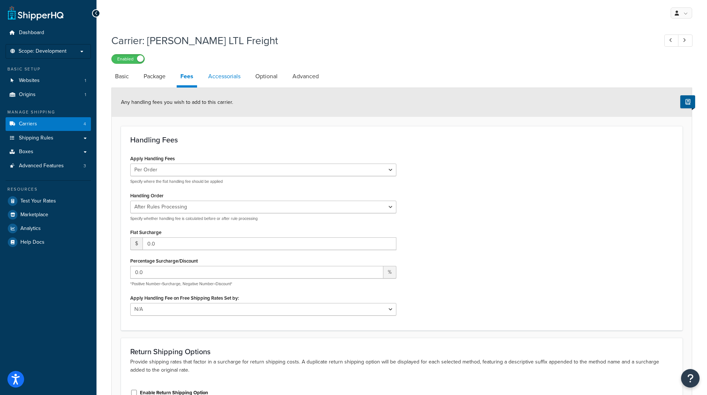
click at [229, 79] on link "Accessorials" at bounding box center [224, 77] width 40 height 18
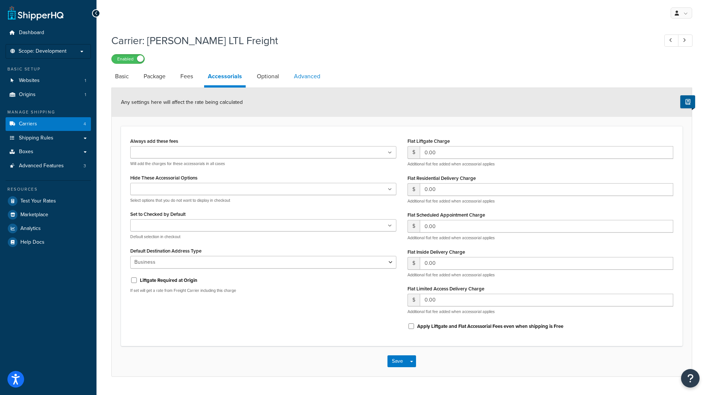
click at [302, 84] on link "Advanced" at bounding box center [307, 77] width 34 height 18
select select "false"
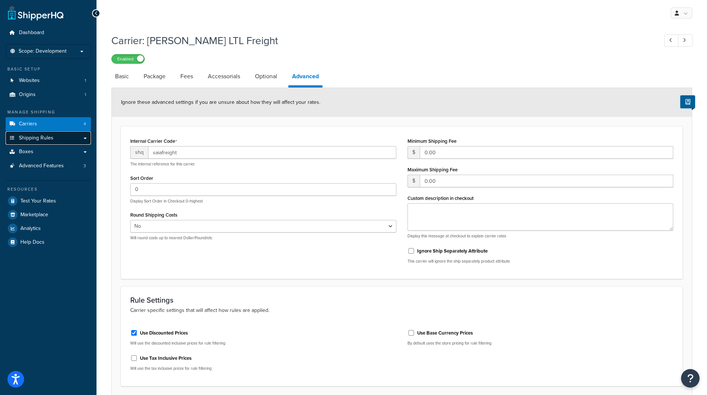
click at [49, 140] on span "Shipping Rules" at bounding box center [36, 138] width 35 height 6
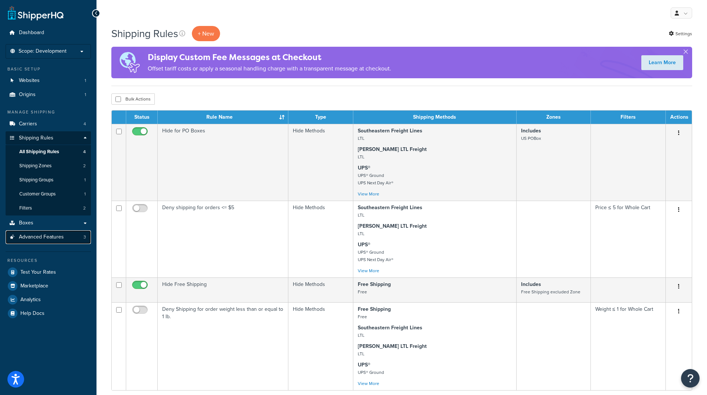
click at [47, 235] on span "Advanced Features" at bounding box center [41, 237] width 45 height 6
